Goal: Information Seeking & Learning: Learn about a topic

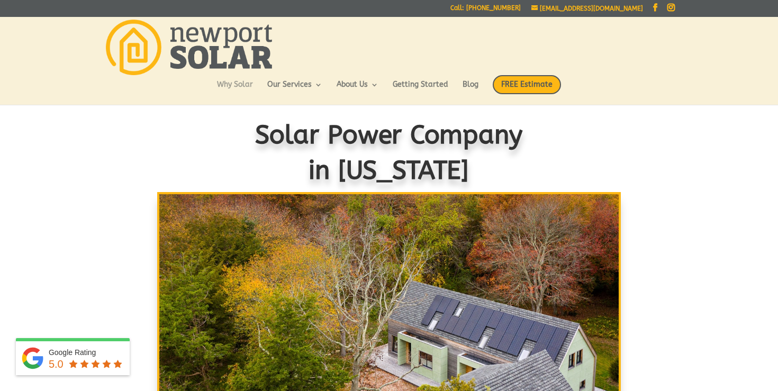
click at [234, 88] on link "Why Solar" at bounding box center [235, 90] width 36 height 18
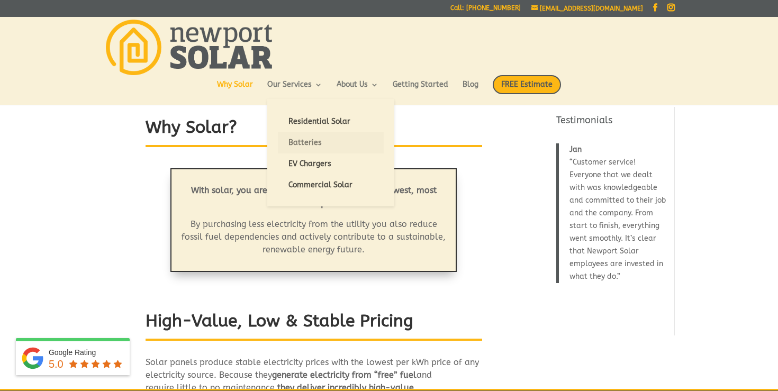
click at [301, 136] on link "Batteries" at bounding box center [331, 142] width 106 height 21
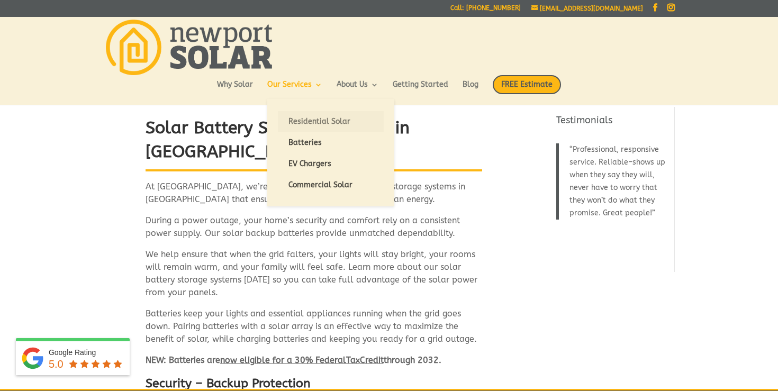
click at [310, 119] on link "Residential Solar" at bounding box center [331, 121] width 106 height 21
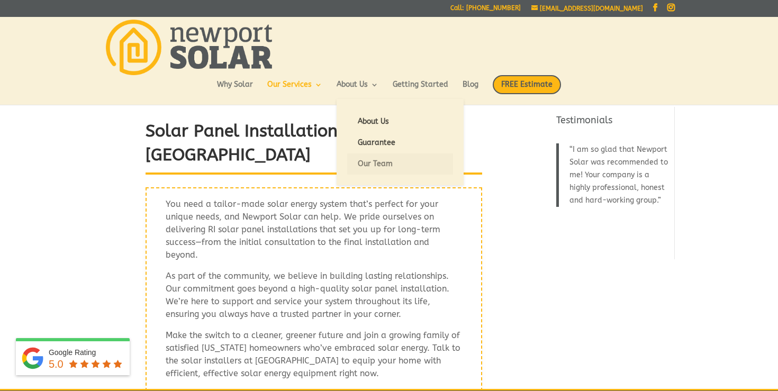
click at [366, 163] on link "Our Team" at bounding box center [400, 163] width 106 height 21
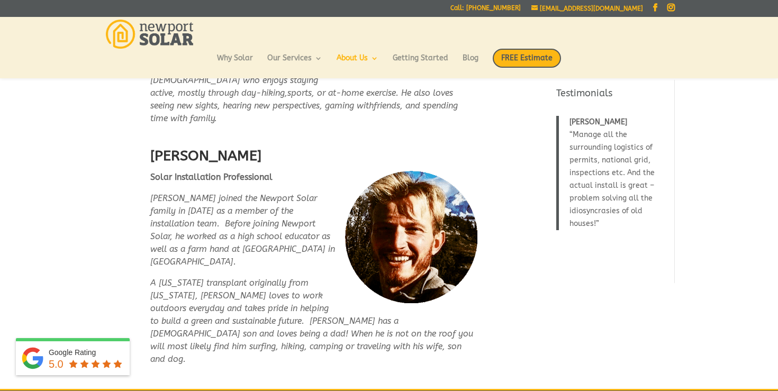
scroll to position [2591, 0]
